Goal: Task Accomplishment & Management: Use online tool/utility

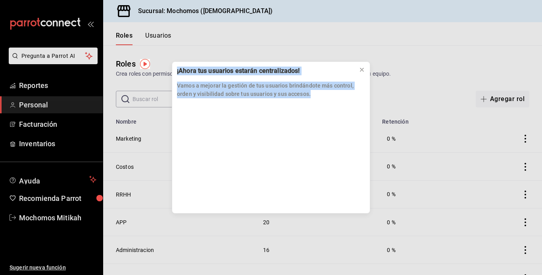
drag, startPoint x: 90, startPoint y: 134, endPoint x: 174, endPoint y: 34, distance: 130.6
click at [174, 34] on div "¡Ahora tus usuarios estarán centralizados! Vamos a mejorar la gestión de tus us…" at bounding box center [271, 137] width 542 height 275
click at [39, 86] on div "¡Ahora tus usuarios estarán centralizados! Vamos a mejorar la gestión de tus us…" at bounding box center [271, 137] width 542 height 275
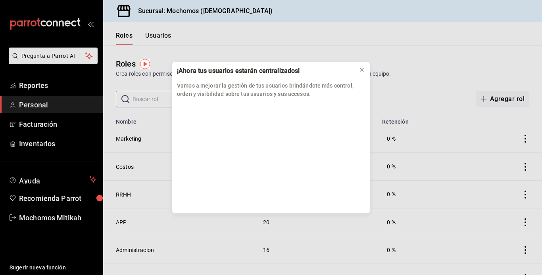
click at [39, 86] on div "¡Ahora tus usuarios estarán centralizados! Vamos a mejorar la gestión de tus us…" at bounding box center [271, 137] width 542 height 275
click at [362, 69] on icon at bounding box center [361, 69] width 3 height 3
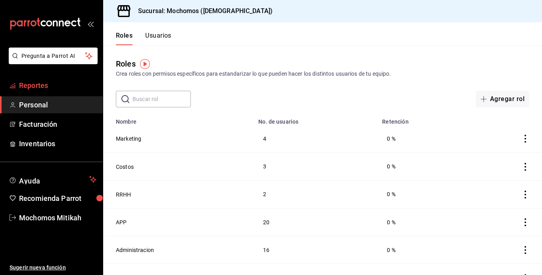
click at [28, 84] on span "Reportes" at bounding box center [57, 85] width 77 height 11
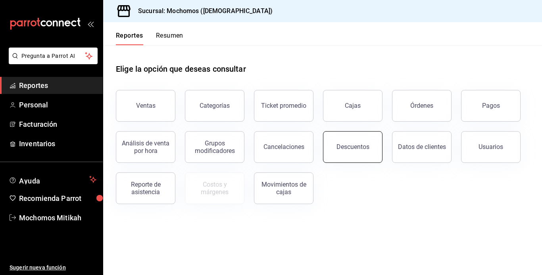
click at [355, 144] on div "Descuentos" at bounding box center [352, 147] width 33 height 8
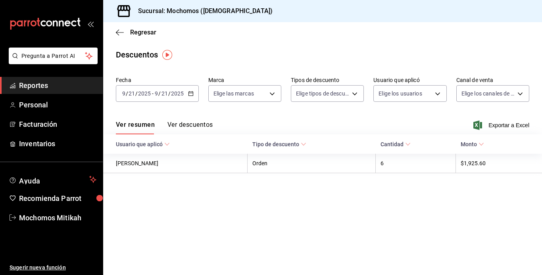
click at [190, 93] on icon "button" at bounding box center [191, 94] width 6 height 6
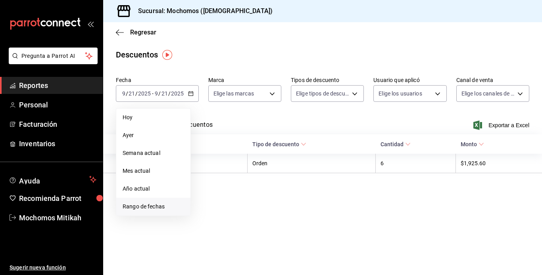
click at [163, 206] on span "Rango de fechas" at bounding box center [153, 207] width 61 height 8
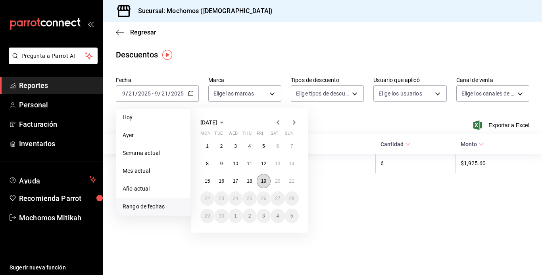
click at [262, 179] on abbr "19" at bounding box center [263, 181] width 5 height 6
click at [271, 182] on button "20" at bounding box center [277, 181] width 14 height 14
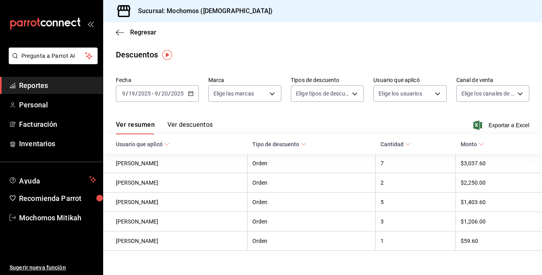
click at [189, 90] on div "2025-09-19 9 / 19 / 2025 - 2025-09-20 9 / 20 / 2025" at bounding box center [157, 93] width 83 height 17
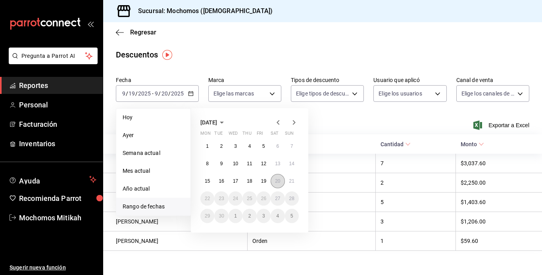
click at [275, 184] on abbr "20" at bounding box center [277, 181] width 5 height 6
click at [292, 185] on button "21" at bounding box center [292, 181] width 14 height 14
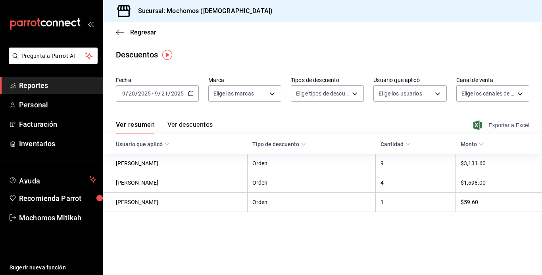
click at [507, 128] on span "Exportar a Excel" at bounding box center [502, 126] width 54 height 10
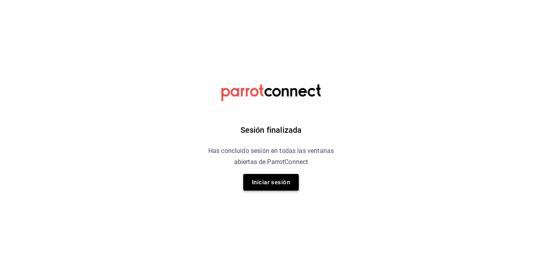
click at [276, 176] on button "Iniciar sesión" at bounding box center [271, 182] width 56 height 17
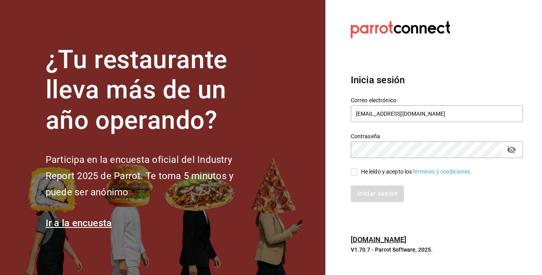
click at [353, 171] on input "He leído y acepto los Términos y condiciones." at bounding box center [354, 172] width 7 height 7
checkbox input "true"
click at [370, 196] on button "Iniciar sesión" at bounding box center [378, 194] width 54 height 17
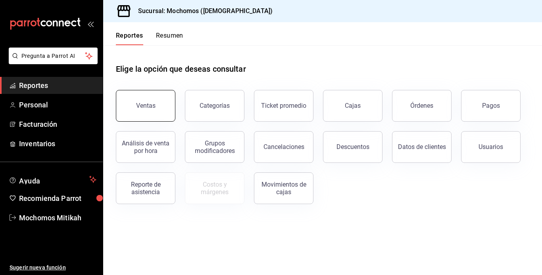
click at [160, 102] on button "Ventas" at bounding box center [145, 106] width 59 height 32
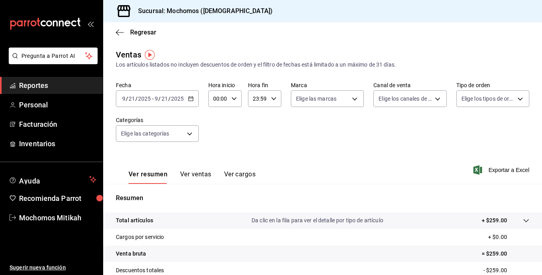
click at [189, 98] on \(Stroke\) "button" at bounding box center [190, 98] width 4 height 0
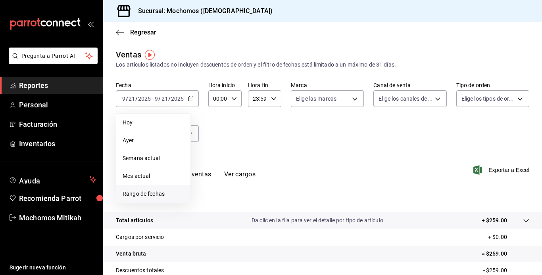
click at [152, 194] on span "Rango de fechas" at bounding box center [153, 194] width 61 height 8
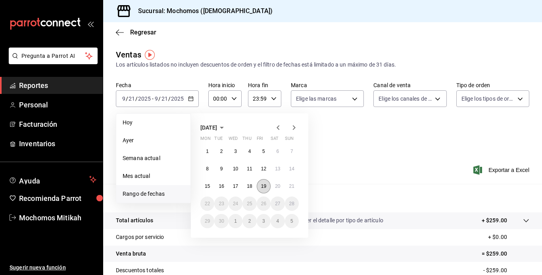
click at [261, 185] on abbr "19" at bounding box center [263, 187] width 5 height 6
click at [273, 186] on button "20" at bounding box center [277, 186] width 14 height 14
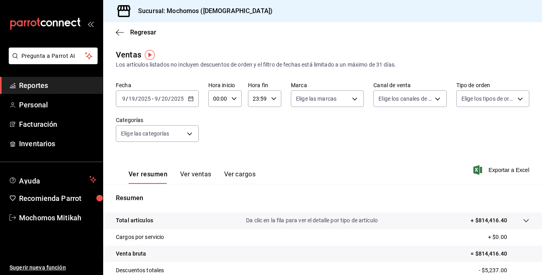
click at [190, 100] on icon "button" at bounding box center [191, 99] width 6 height 6
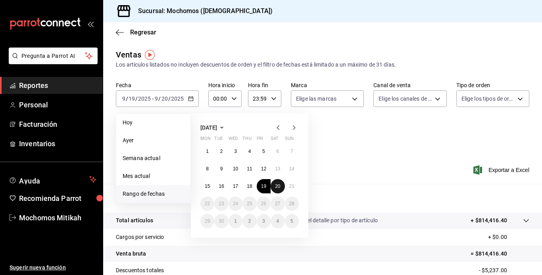
click at [276, 184] on abbr "20" at bounding box center [277, 187] width 5 height 6
click at [289, 187] on abbr "21" at bounding box center [291, 187] width 5 height 6
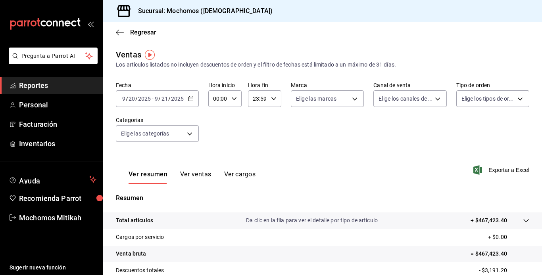
click at [236, 98] on icon "button" at bounding box center [234, 99] width 6 height 6
click at [217, 140] on span "05" at bounding box center [216, 143] width 4 height 6
type input "05:00"
click at [495, 169] on div at bounding box center [271, 137] width 542 height 275
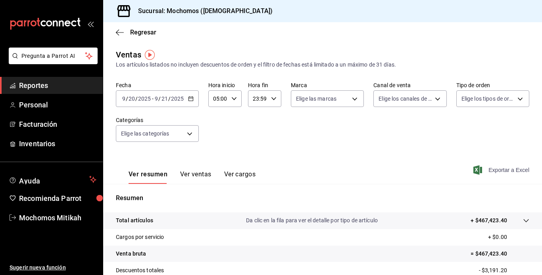
click at [486, 172] on span "Exportar a Excel" at bounding box center [502, 170] width 54 height 10
click at [119, 31] on icon "button" at bounding box center [120, 32] width 8 height 7
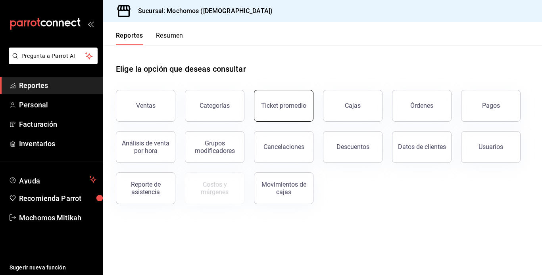
click at [286, 115] on button "Ticket promedio" at bounding box center [283, 106] width 59 height 32
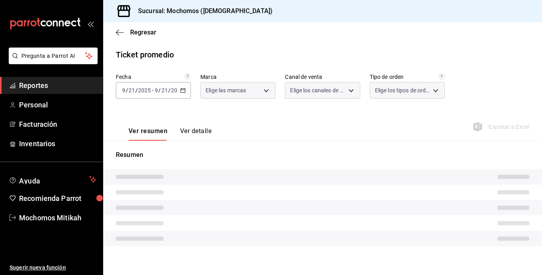
type input "d0e5f648-281b-433d-bf08-9501e0541b8c"
type input "PARROT,UBER_EATS,RAPPI,DIDI_FOOD,ONLINE"
type input "cc440b54-242b-418e-867f-ce57fb098104,EXTERNAL,95b7c8a9-84d2-4e3b-995f-2f2c21fa6…"
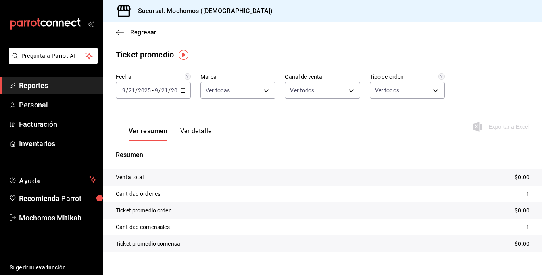
click at [182, 92] on icon "button" at bounding box center [183, 91] width 6 height 6
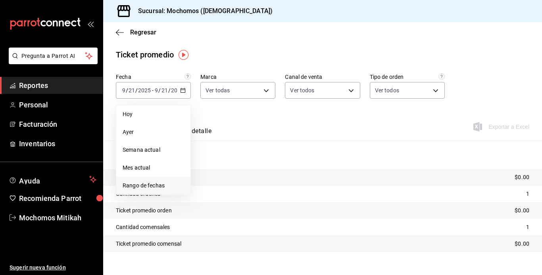
click at [153, 187] on span "Rango de fechas" at bounding box center [153, 186] width 61 height 8
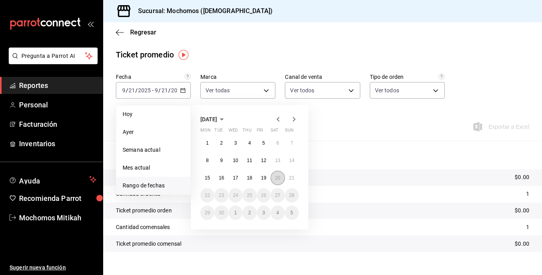
click at [274, 176] on button "20" at bounding box center [277, 178] width 14 height 14
click at [294, 178] on abbr "21" at bounding box center [291, 178] width 5 height 6
